Goal: Information Seeking & Learning: Learn about a topic

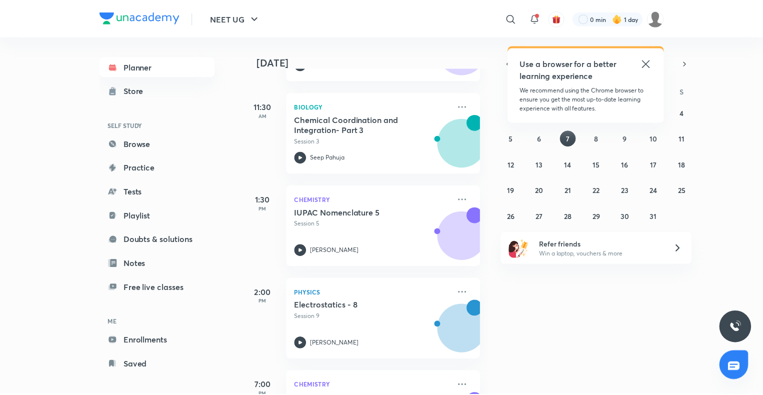
scroll to position [384, 0]
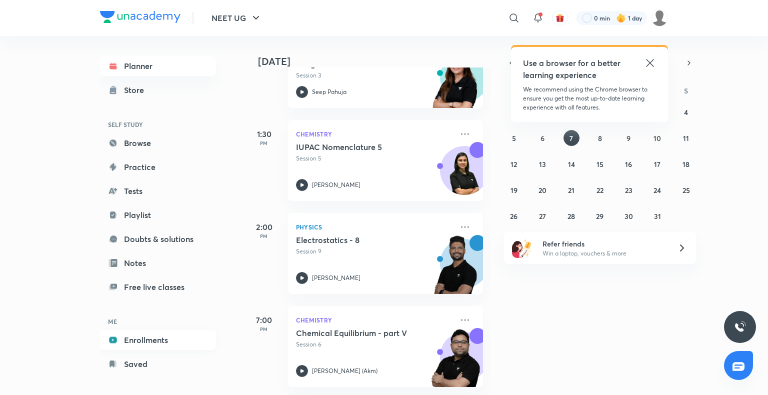
click at [163, 343] on link "Enrollments" at bounding box center [158, 340] width 116 height 20
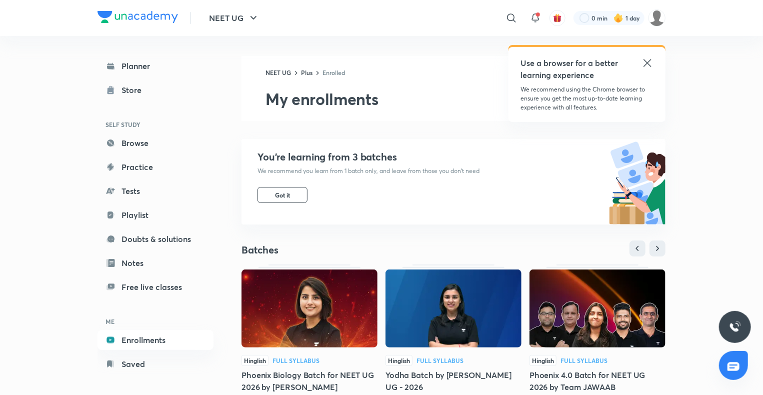
click at [419, 290] on img at bounding box center [454, 309] width 136 height 78
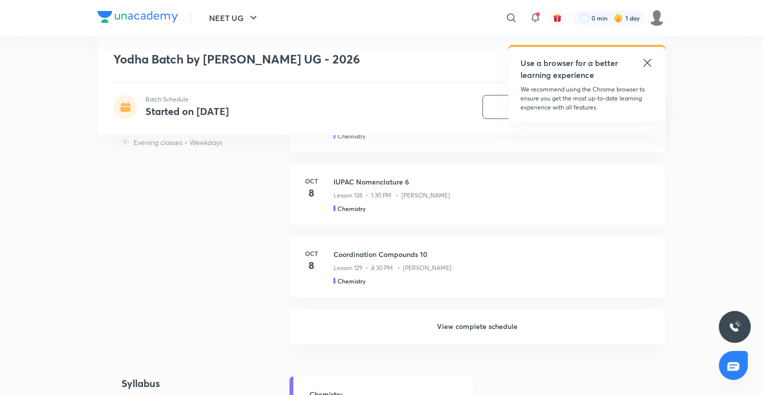
scroll to position [630, 0]
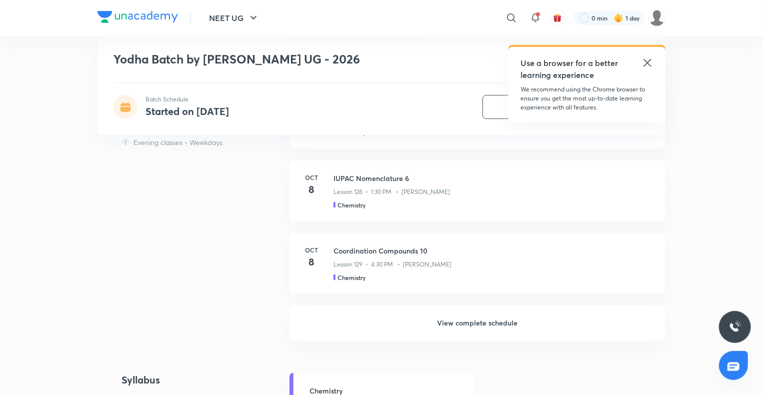
click at [444, 312] on h6 "View complete schedule" at bounding box center [478, 323] width 376 height 35
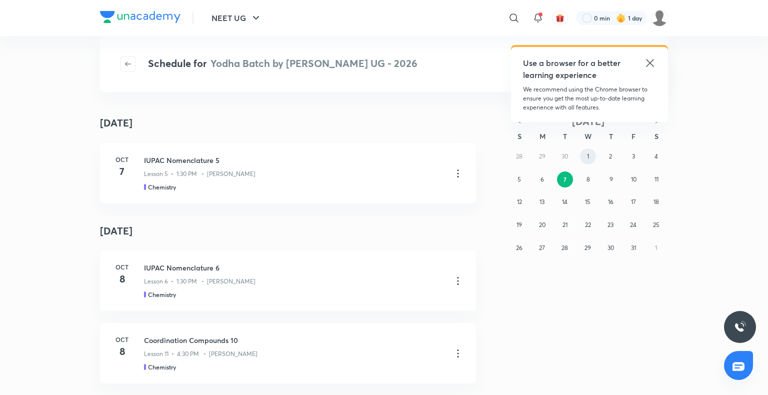
click at [589, 158] on abbr "1" at bounding box center [588, 157] width 2 height 8
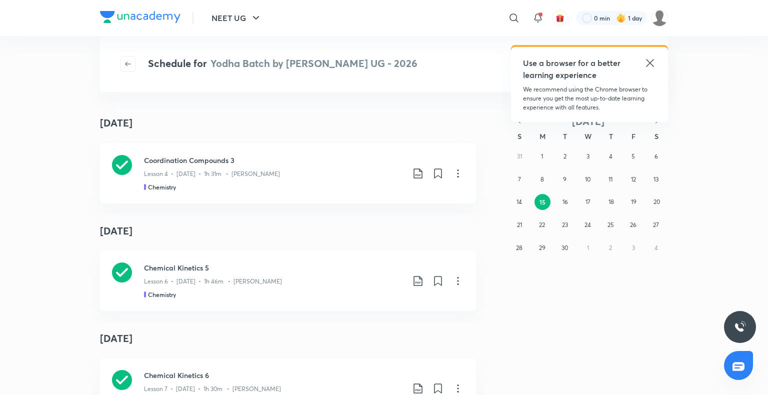
click at [646, 64] on icon at bounding box center [650, 63] width 12 height 12
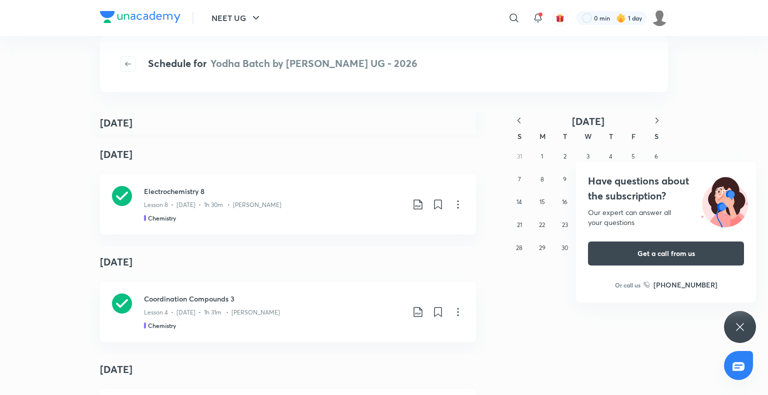
scroll to position [1206, 0]
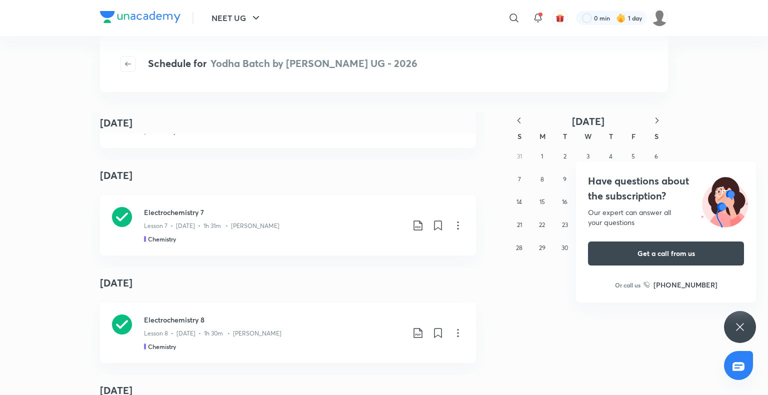
click at [742, 326] on icon at bounding box center [740, 327] width 12 height 12
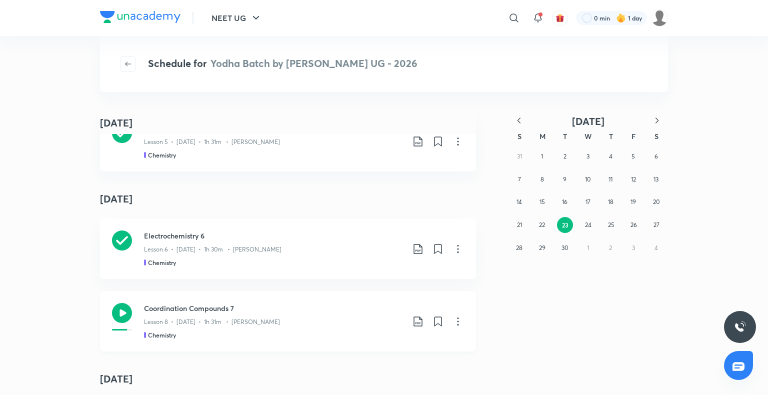
scroll to position [1004, 0]
click at [256, 317] on p "Lesson 8 • Sept 24 • 1h 31m • Anushka Choudhary" at bounding box center [212, 320] width 136 height 9
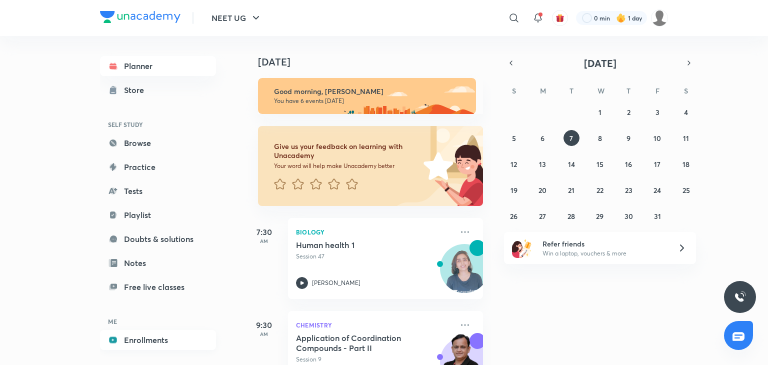
click at [131, 335] on link "Enrollments" at bounding box center [158, 340] width 116 height 20
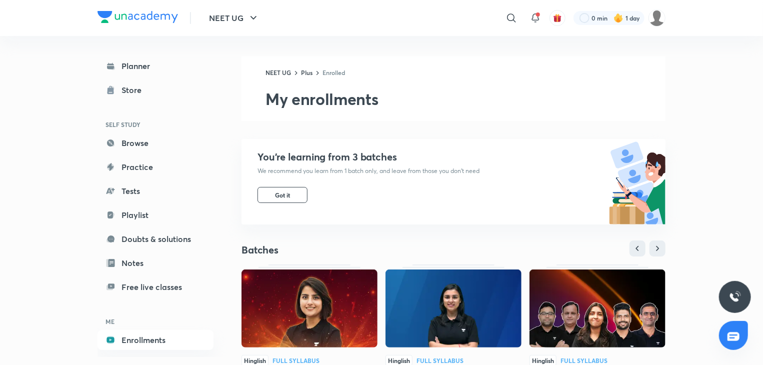
click at [396, 335] on img at bounding box center [454, 309] width 136 height 78
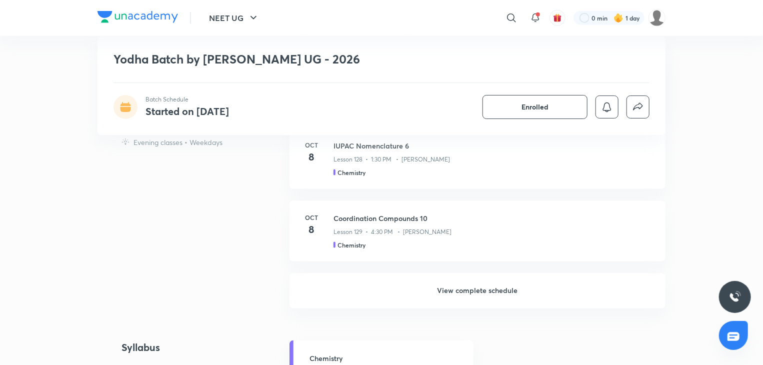
scroll to position [662, 0]
drag, startPoint x: 0, startPoint y: 0, endPoint x: 521, endPoint y: 291, distance: 596.6
click at [521, 291] on h6 "View complete schedule" at bounding box center [478, 291] width 376 height 35
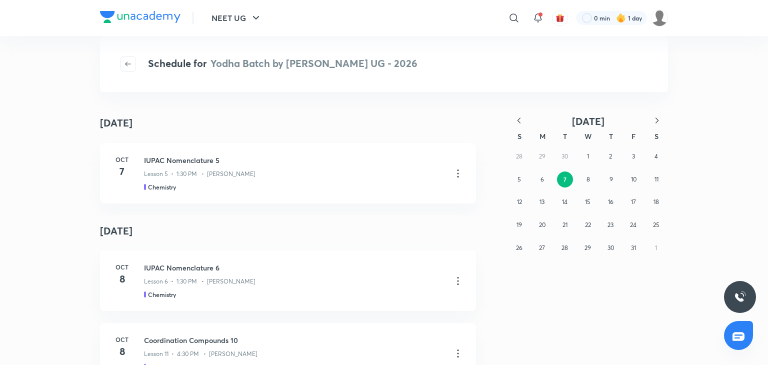
click at [521, 121] on icon "button" at bounding box center [519, 121] width 10 height 10
click at [592, 225] on button "24" at bounding box center [588, 225] width 16 height 16
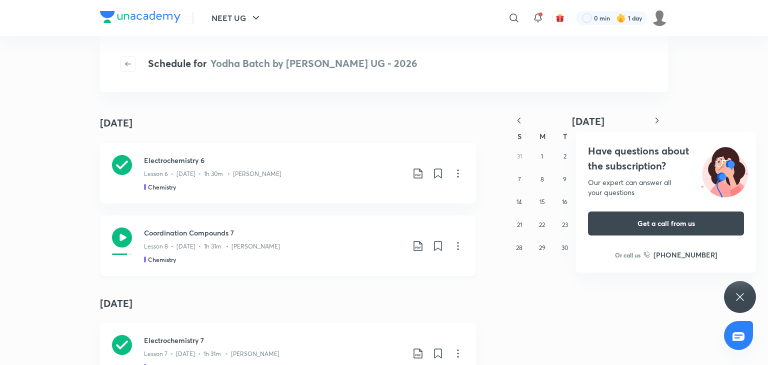
click at [369, 241] on div "Lesson 8 • Sept 24 • 1h 31m • Anushka Choudhary" at bounding box center [274, 244] width 260 height 13
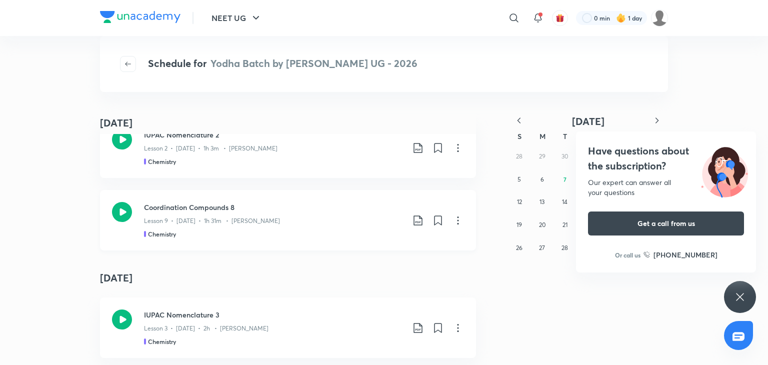
scroll to position [4949, 0]
click at [204, 233] on div "Chemistry" at bounding box center [274, 232] width 260 height 9
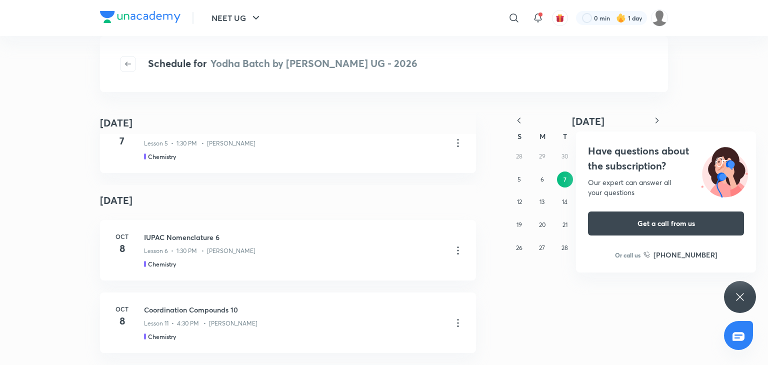
scroll to position [5428, 0]
click at [736, 297] on icon at bounding box center [740, 297] width 12 height 12
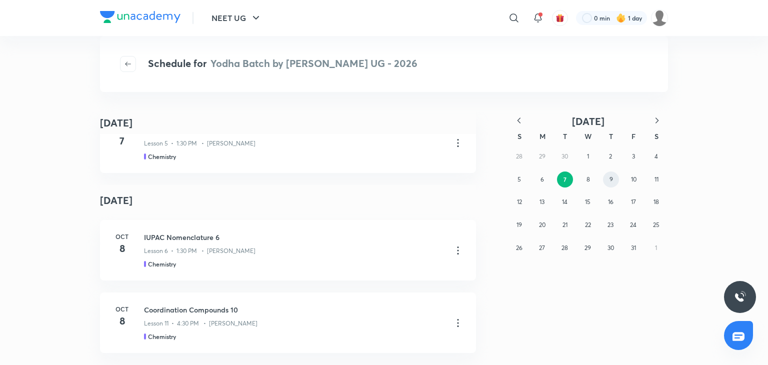
click at [618, 178] on button "9" at bounding box center [611, 180] width 16 height 16
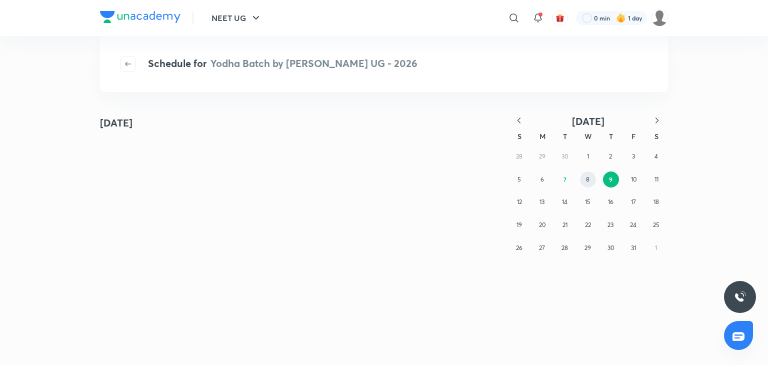
click at [592, 175] on button "8" at bounding box center [588, 180] width 16 height 16
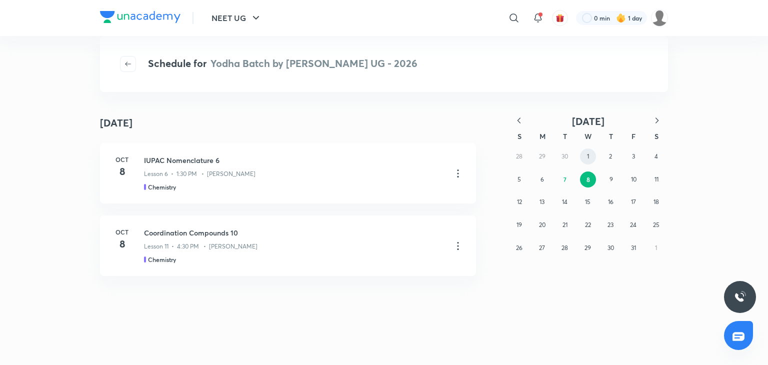
click at [588, 160] on abbr "1" at bounding box center [588, 157] width 2 height 8
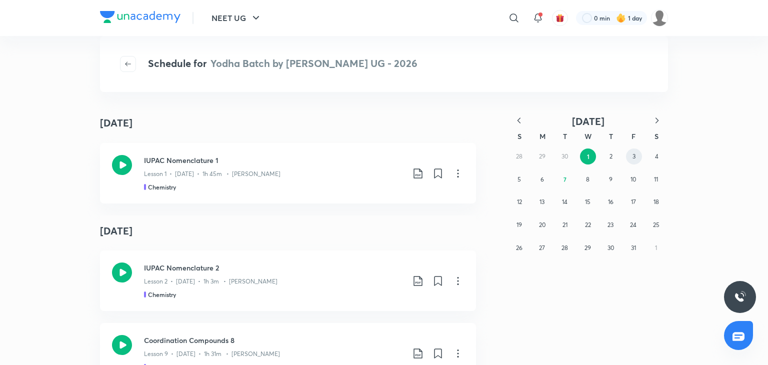
click at [634, 155] on abbr "3" at bounding box center [634, 157] width 3 height 8
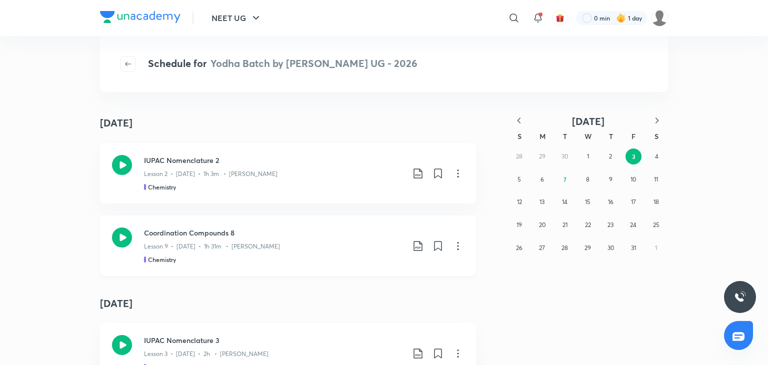
click at [288, 247] on div "Lesson 9 • Oct 3 • 1h 31m • Anushka Choudhary" at bounding box center [274, 244] width 260 height 13
click at [518, 119] on icon "button" at bounding box center [519, 121] width 10 height 10
click at [608, 221] on abbr "25" at bounding box center [611, 225] width 7 height 8
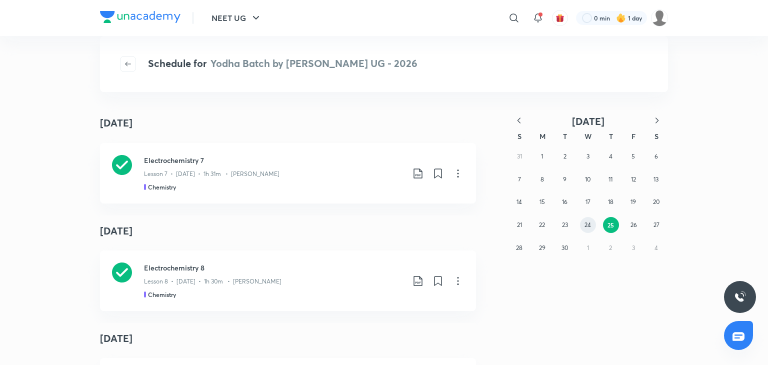
click at [588, 222] on abbr "24" at bounding box center [588, 225] width 7 height 8
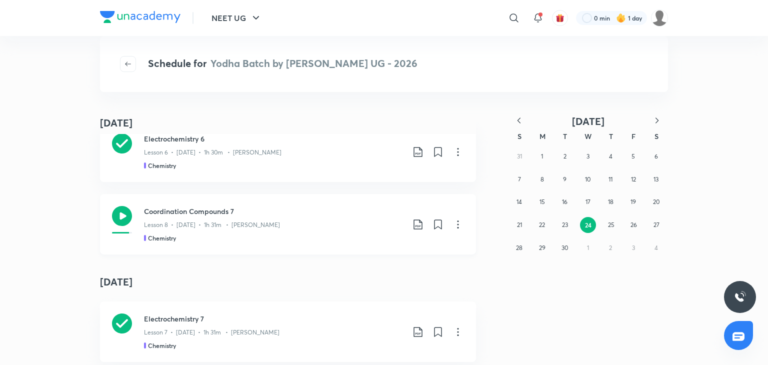
scroll to position [18, 0]
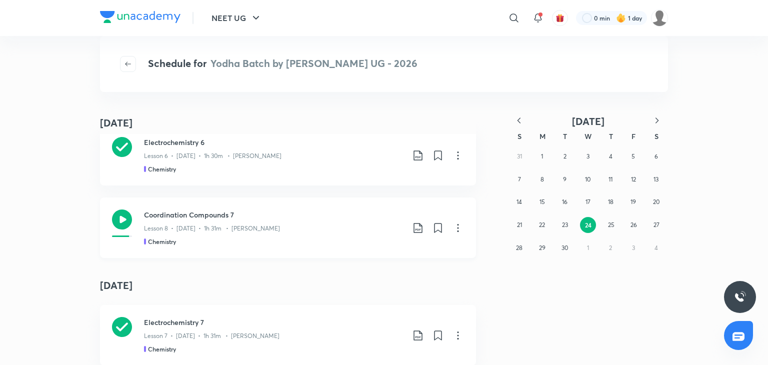
click at [211, 234] on div "Coordination Compounds 7 Lesson 8 • Sept 24 • 1h 31m • Anushka Choudhary Chemis…" at bounding box center [274, 228] width 260 height 37
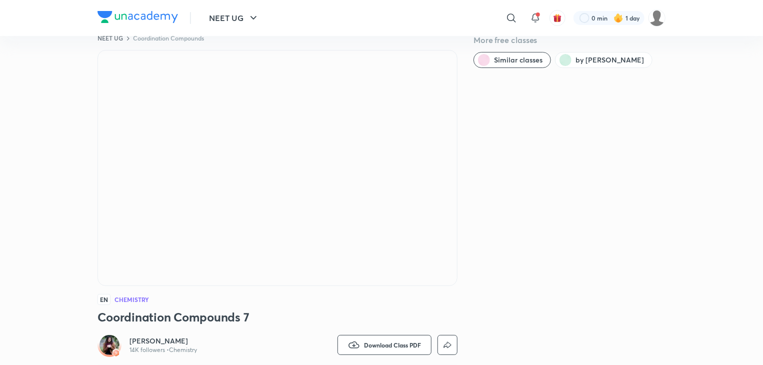
scroll to position [22, 0]
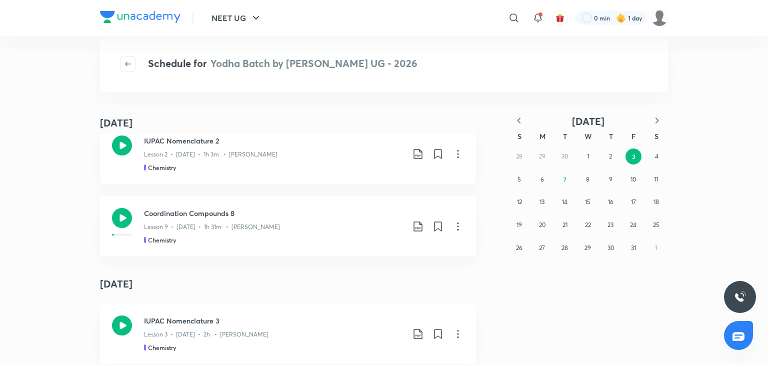
scroll to position [524, 0]
click at [213, 221] on p "Lesson 9 • [DATE] • 1h 31m • [PERSON_NAME]" at bounding box center [212, 225] width 136 height 9
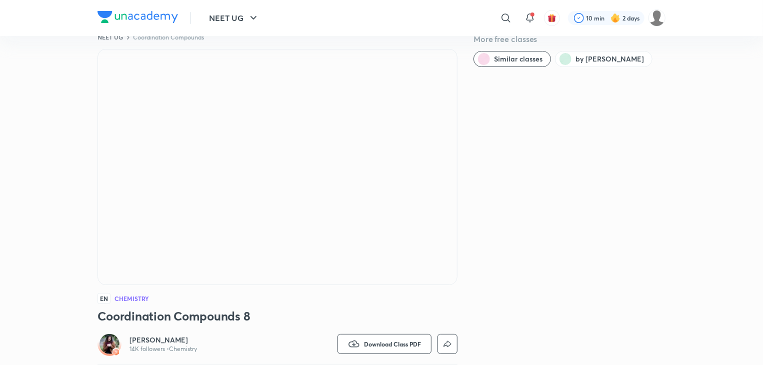
scroll to position [24, 0]
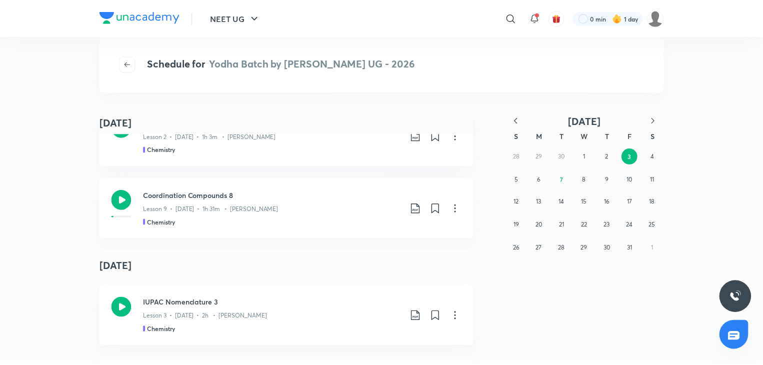
scroll to position [542, 0]
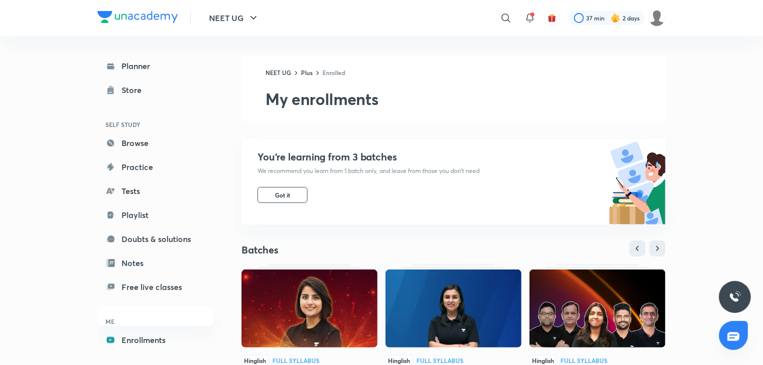
click at [349, 329] on img at bounding box center [310, 309] width 136 height 78
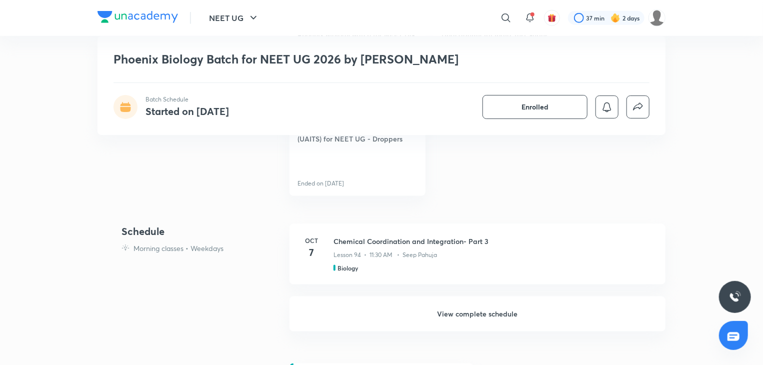
scroll to position [574, 0]
